Goal: Information Seeking & Learning: Learn about a topic

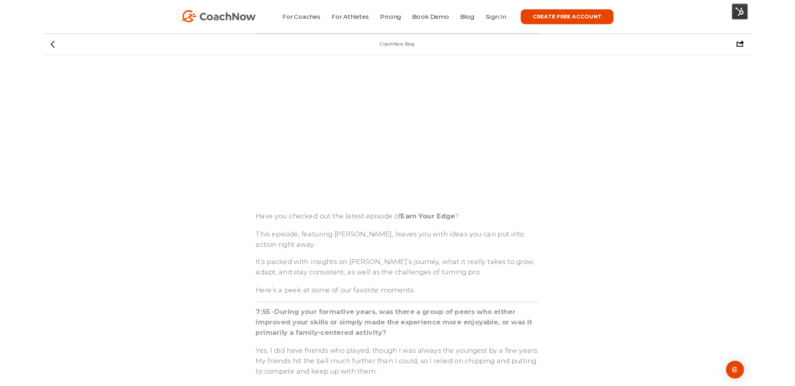
scroll to position [405, 0]
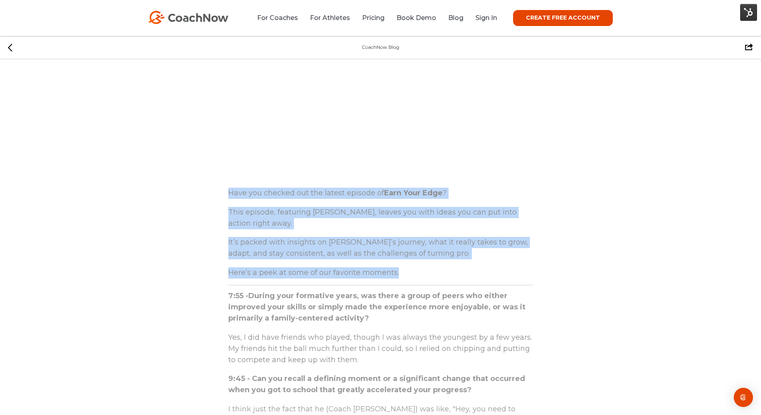
drag, startPoint x: 223, startPoint y: 193, endPoint x: 415, endPoint y: 269, distance: 206.2
click at [415, 269] on div "Earn Your Edge Podcast Have you checked out the latest episode of Earn Your Edg…" at bounding box center [380, 300] width 320 height 1263
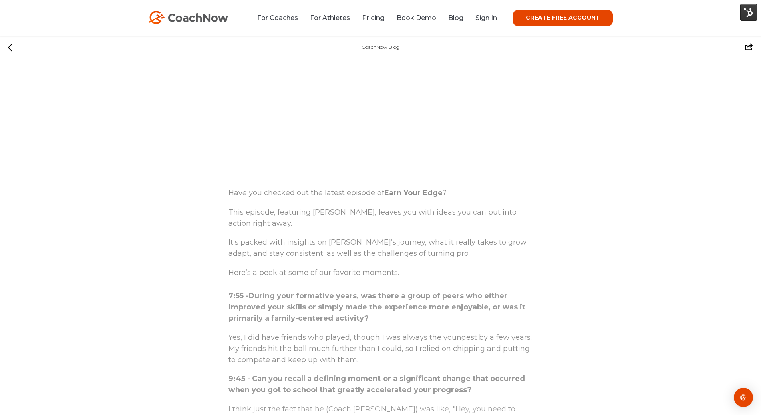
click at [279, 223] on p "This episode, featuring [PERSON_NAME], leaves you with ideas you can put into a…" at bounding box center [380, 218] width 304 height 26
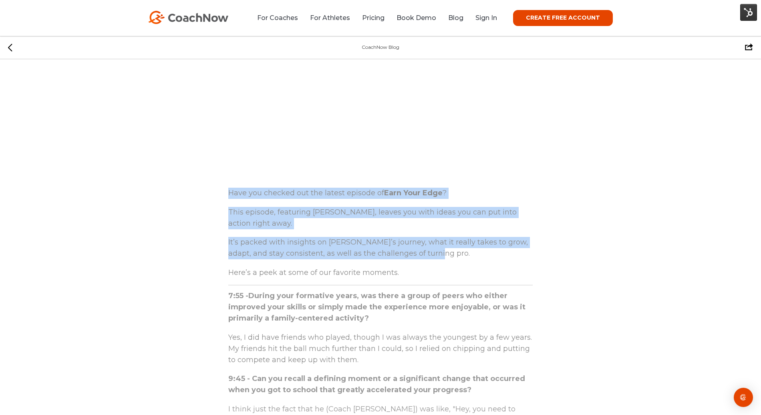
drag, startPoint x: 227, startPoint y: 195, endPoint x: 472, endPoint y: 258, distance: 252.8
click at [472, 258] on div "Earn Your Edge Podcast Have you checked out the latest episode of Earn Your Edg…" at bounding box center [380, 300] width 320 height 1263
copy span "Have you checked out the latest episode of Earn Your Edge ? This episode, featu…"
click at [472, 258] on p "It’s packed with insights on [PERSON_NAME]’s journey, what it really takes to g…" at bounding box center [380, 248] width 304 height 26
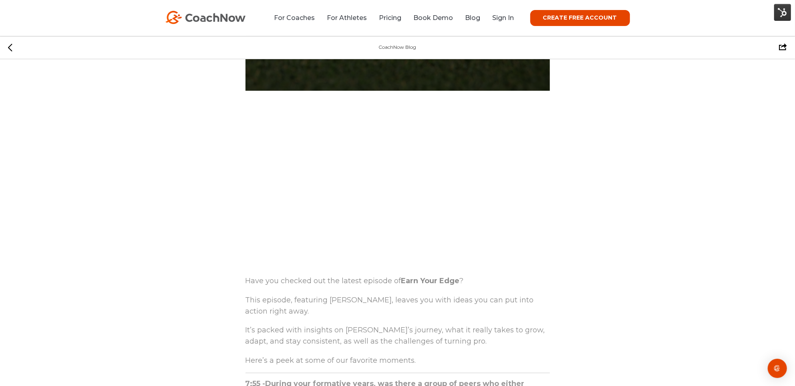
scroll to position [318, 0]
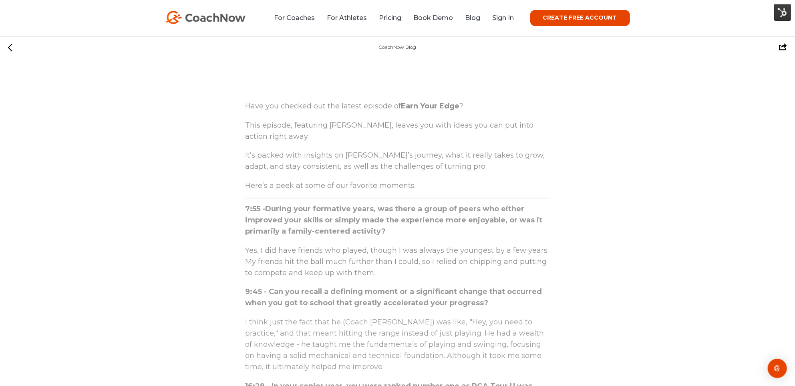
scroll to position [482, 0]
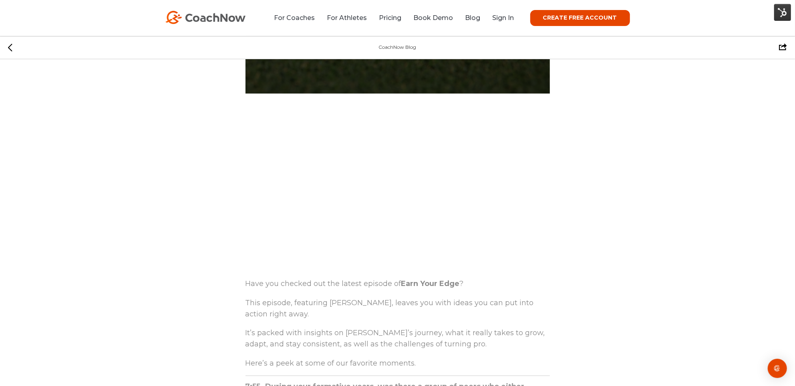
scroll to position [342, 0]
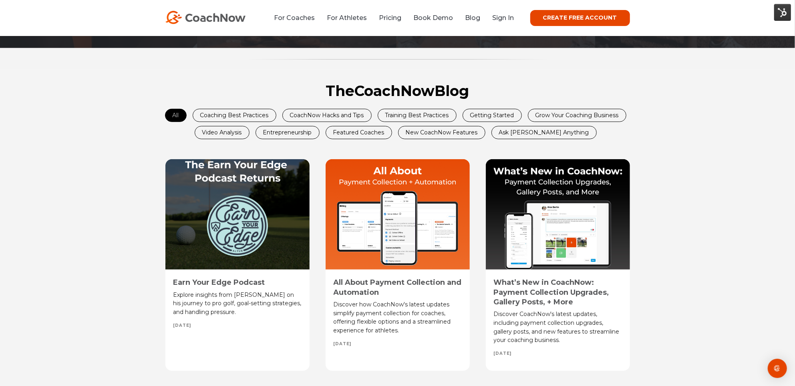
scroll to position [300, 0]
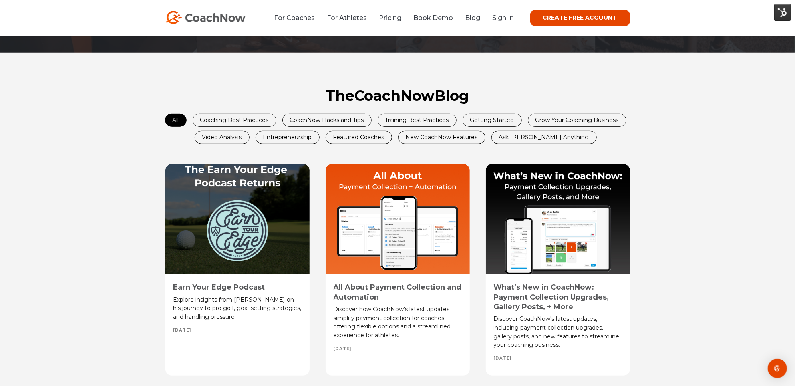
click at [445, 107] on div "The CoachNow Blog All Coaching Best Practices CoachNow Hacks and Tips Training …" at bounding box center [397, 125] width 496 height 76
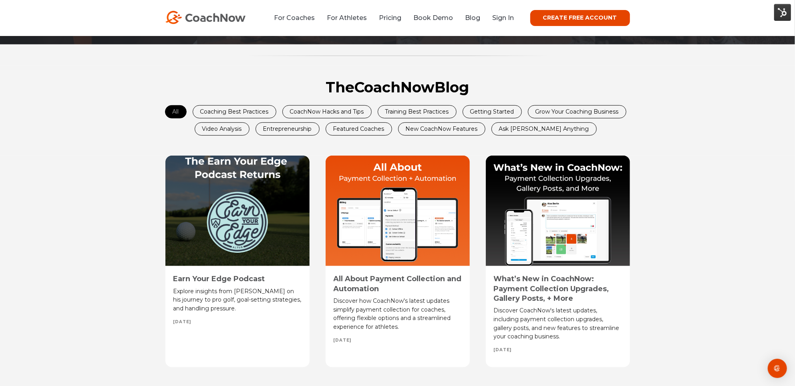
scroll to position [351, 0]
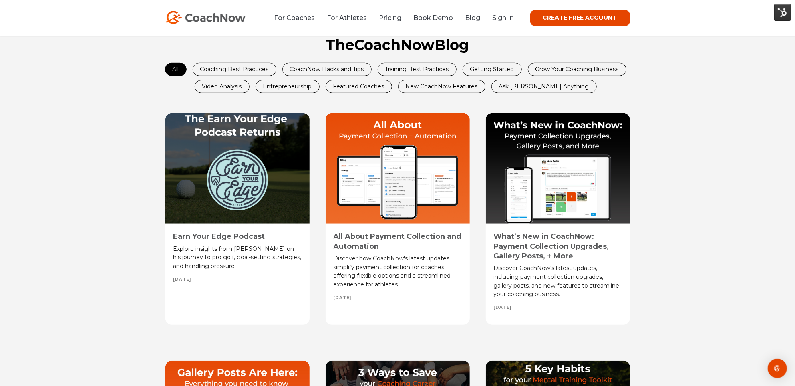
click at [391, 64] on link "Training Best Practices" at bounding box center [417, 69] width 78 height 12
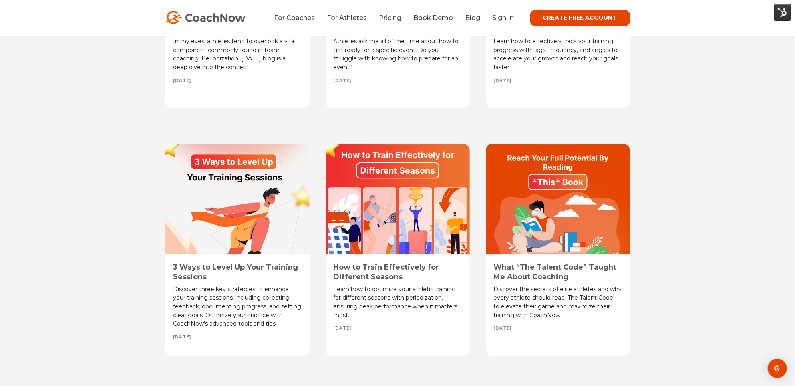
scroll to position [1324, 0]
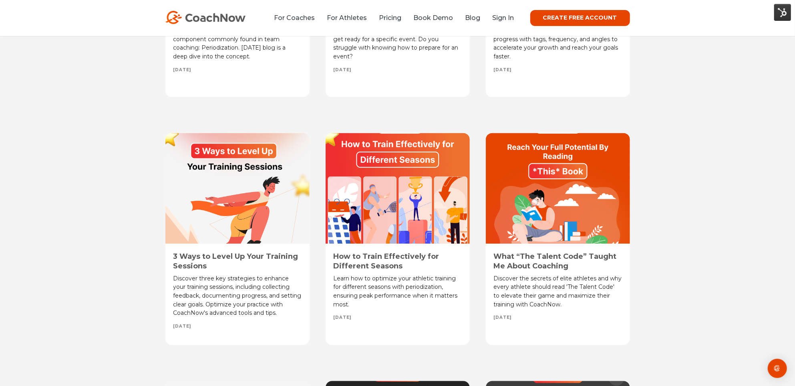
click at [180, 263] on link "3 Ways to Level Up Your Training Sessions" at bounding box center [235, 261] width 125 height 18
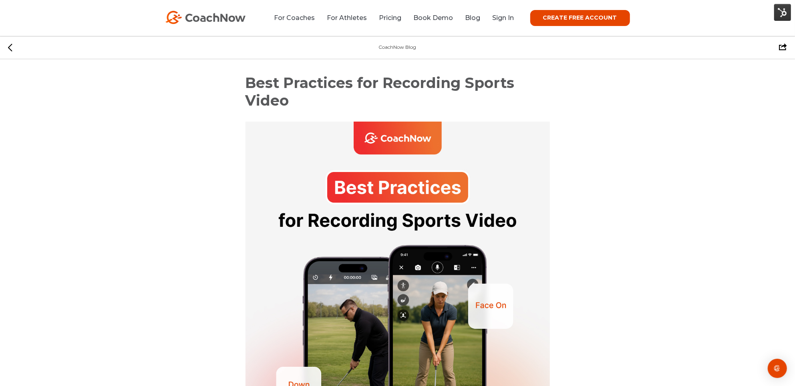
click at [288, 91] on span "Best Practices for Recording Sports Video" at bounding box center [379, 91] width 269 height 35
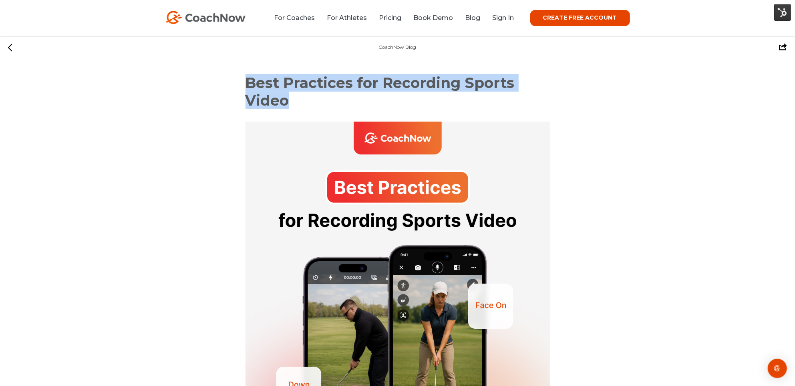
click at [288, 91] on span "Best Practices for Recording Sports Video" at bounding box center [379, 91] width 269 height 35
copy div "Best Practices for Recording Sports Video"
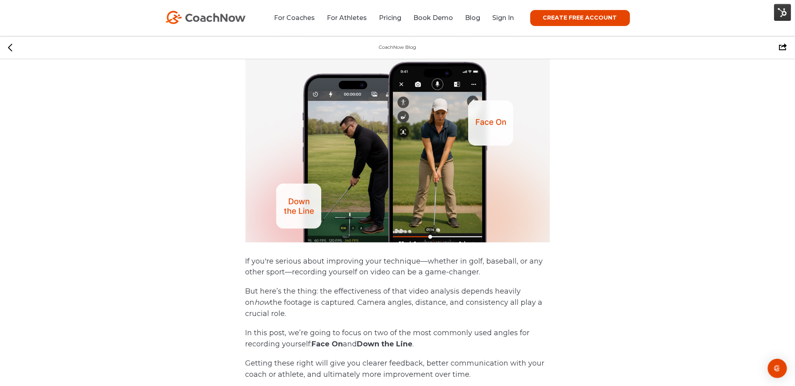
scroll to position [188, 0]
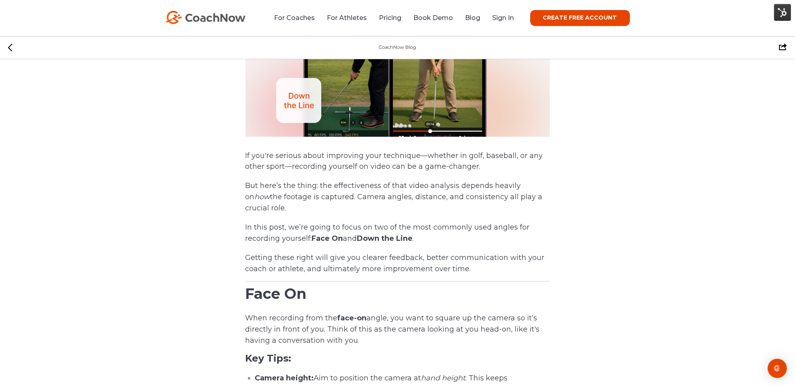
scroll to position [289, 0]
drag, startPoint x: 236, startPoint y: 152, endPoint x: 320, endPoint y: 206, distance: 100.5
copy span "If you're serious about improving your technique—whether in golf, baseball, or …"
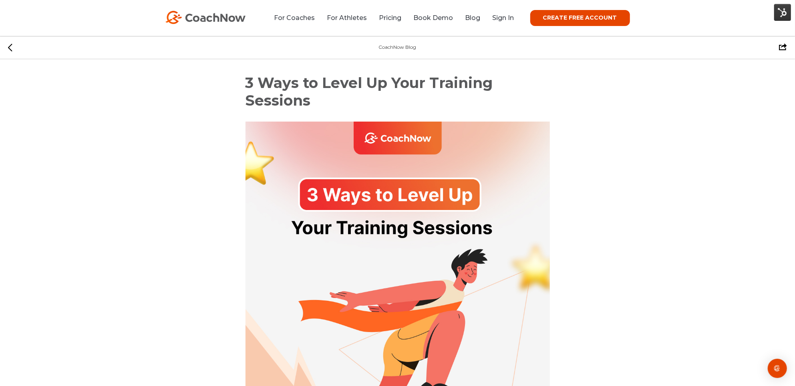
click at [313, 80] on span "3 Ways to Level Up Your Training Sessions" at bounding box center [368, 91] width 247 height 35
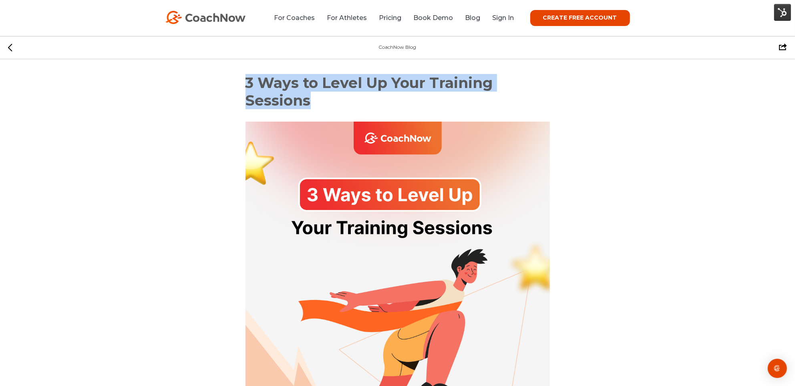
click at [313, 80] on span "3 Ways to Level Up Your Training Sessions" at bounding box center [368, 91] width 247 height 35
copy div "3 Ways to Level Up Your Training Sessions"
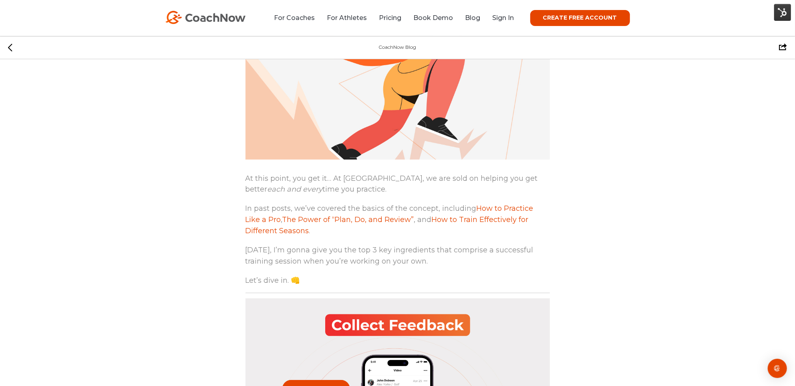
scroll to position [275, 0]
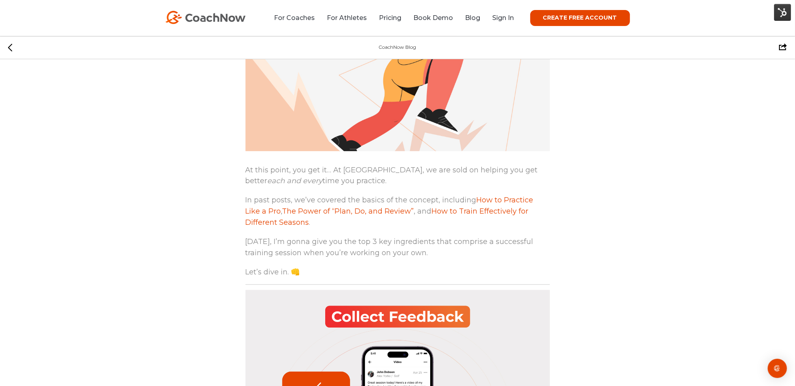
drag, startPoint x: 239, startPoint y: 171, endPoint x: 355, endPoint y: 185, distance: 117.1
copy p "At this point, you get it… At CoachNow, we are sold on helping you get better e…"
click at [278, 243] on p "Today, I’m gonna give you the top 3 key ingredients that comprise a successful …" at bounding box center [397, 248] width 304 height 26
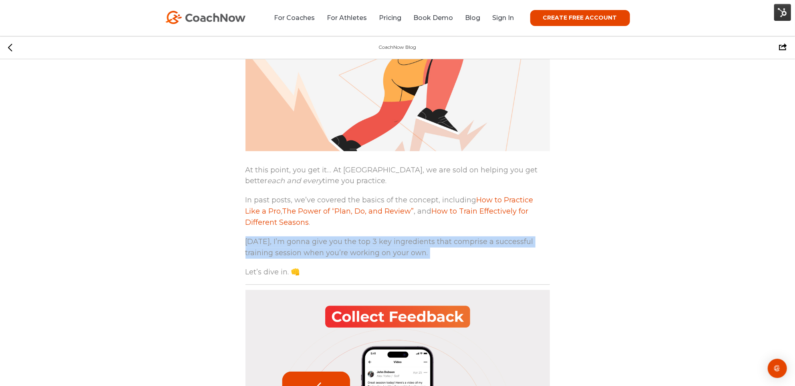
click at [278, 243] on p "Today, I’m gonna give you the top 3 key ingredients that comprise a successful …" at bounding box center [397, 248] width 304 height 26
copy span "Today, I’m gonna give you the top 3 key ingredients that comprise a successful …"
